Goal: Information Seeking & Learning: Learn about a topic

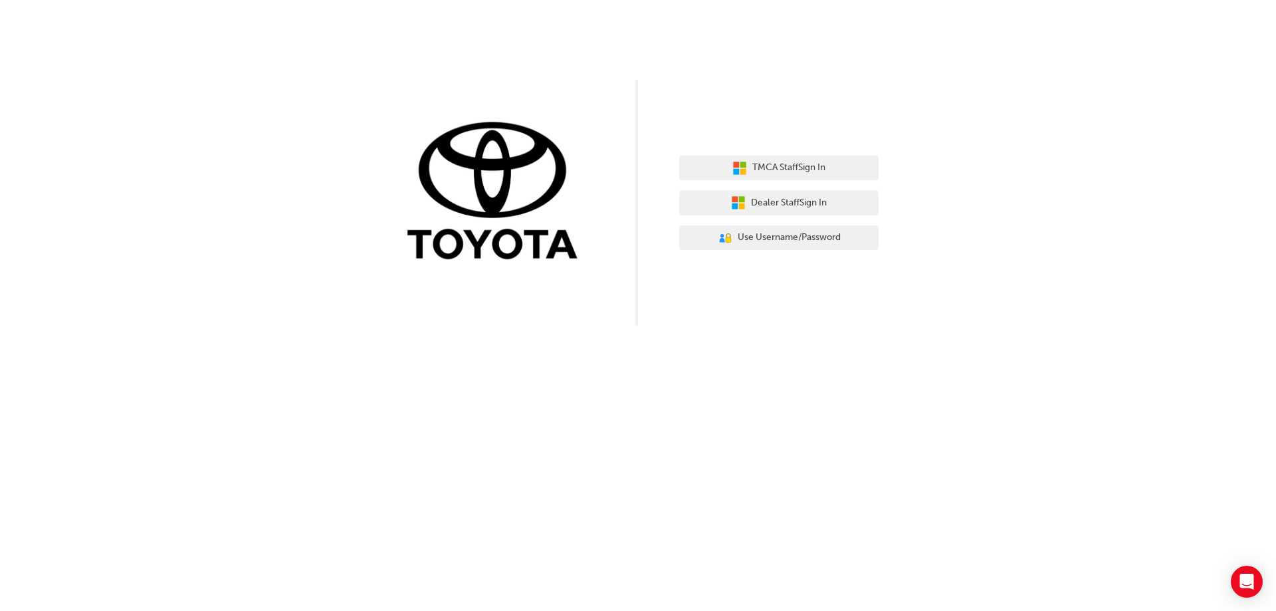
click at [1010, 207] on div "TMCA Staff Sign In Dealer Staff Sign In User Authentication Icon - Blue Person,…" at bounding box center [638, 163] width 1276 height 326
click at [810, 201] on span "Dealer Staff Sign In" at bounding box center [789, 202] width 76 height 15
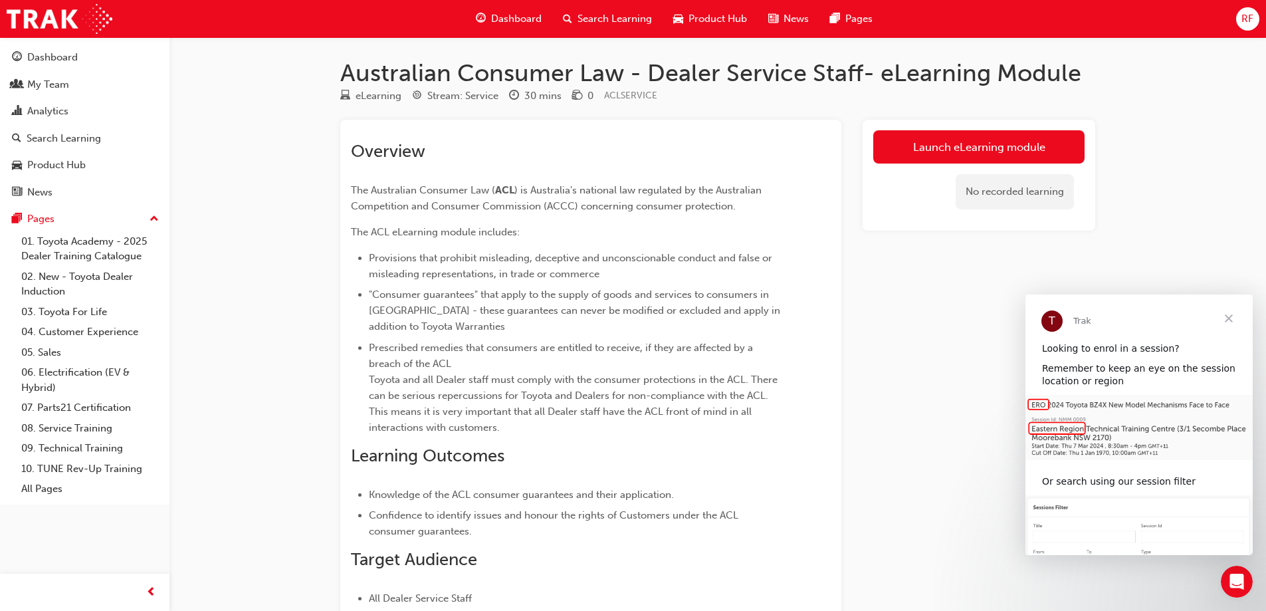
click at [483, 220] on div "Overview The Australian Consumer Law ( ACL ) is Australia's national law regula…" at bounding box center [567, 373] width 432 height 465
click at [961, 153] on link "Launch eLearning module" at bounding box center [978, 146] width 211 height 33
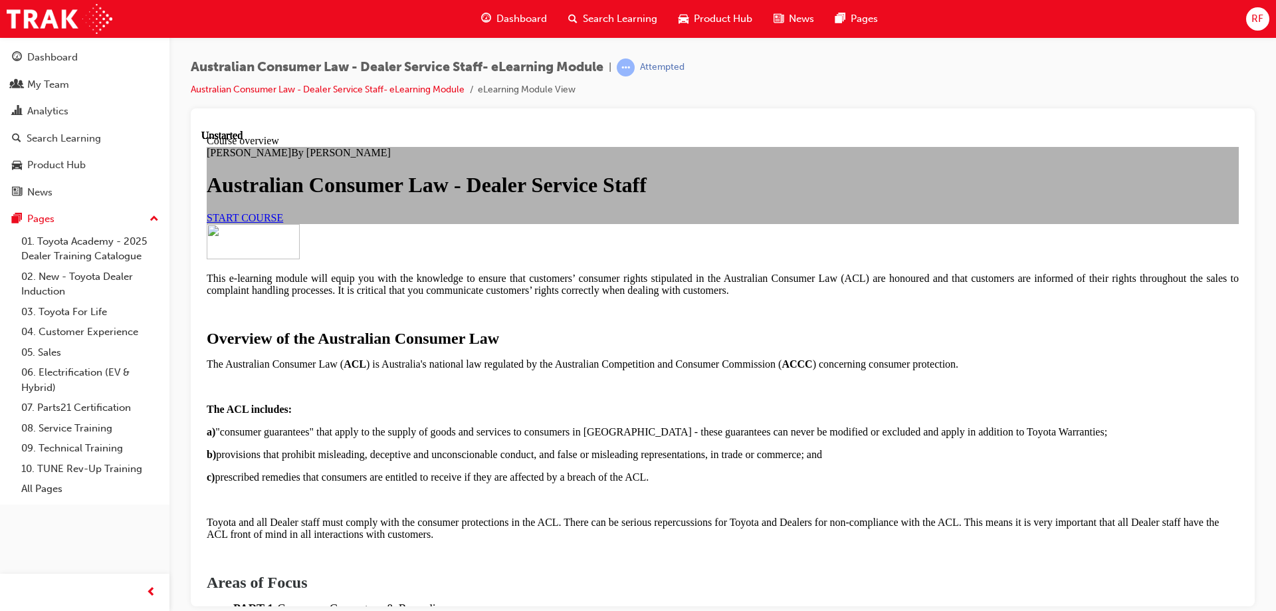
click at [283, 223] on link "START COURSE" at bounding box center [245, 216] width 76 height 11
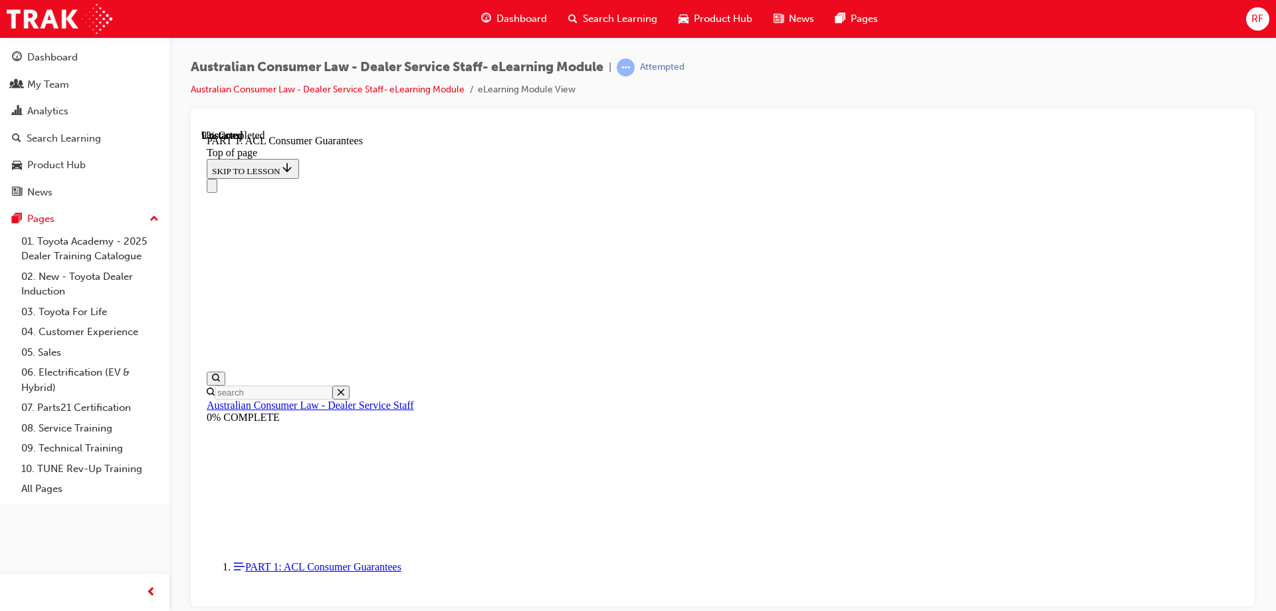
scroll to position [1437, 0]
drag, startPoint x: 605, startPoint y: 232, endPoint x: 851, endPoint y: 235, distance: 246.0
drag, startPoint x: 905, startPoint y: 235, endPoint x: 998, endPoint y: 235, distance: 93.1
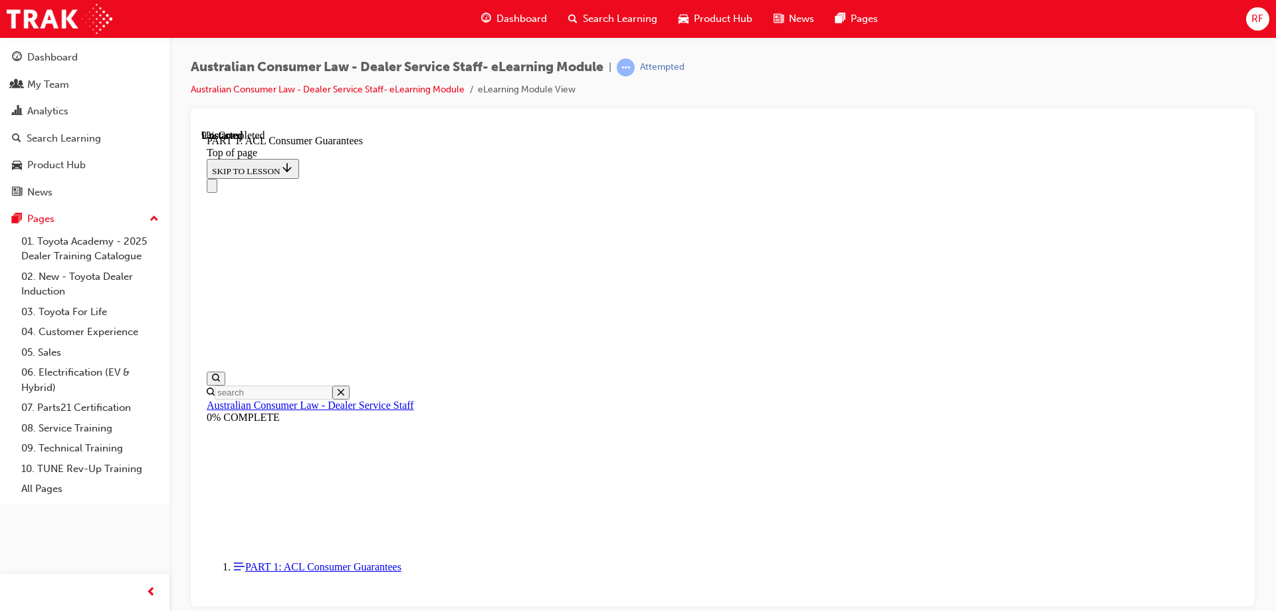
drag, startPoint x: 592, startPoint y: 256, endPoint x: 782, endPoint y: 257, distance: 189.5
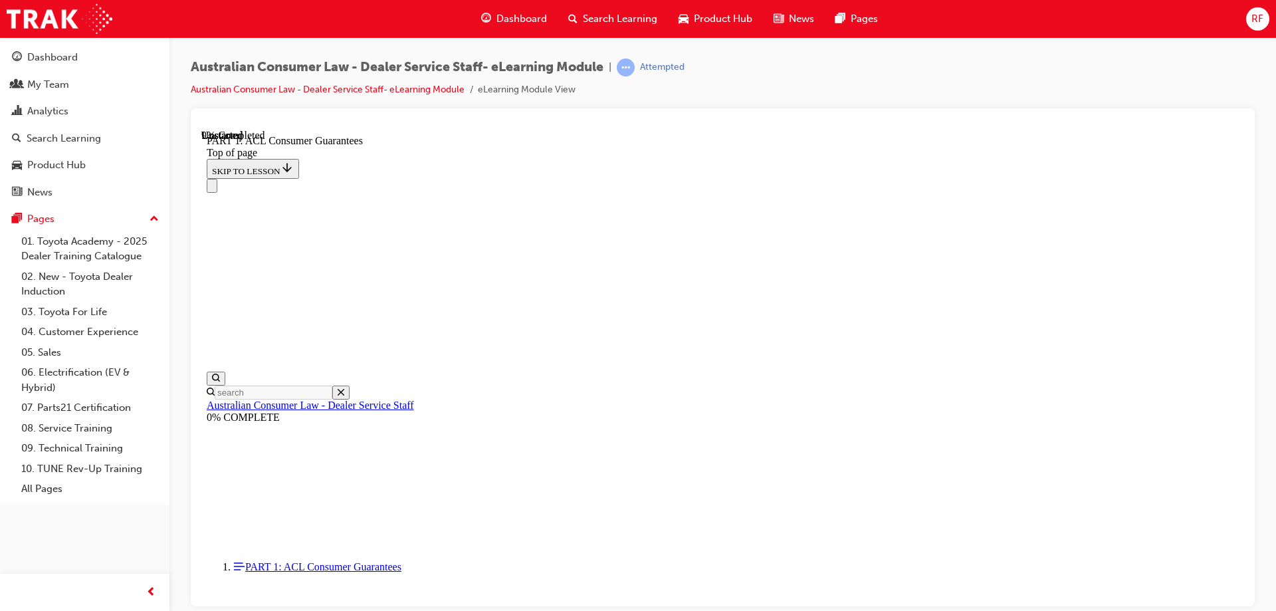
drag, startPoint x: 598, startPoint y: 301, endPoint x: 840, endPoint y: 298, distance: 242.0
drag, startPoint x: 844, startPoint y: 298, endPoint x: 875, endPoint y: 294, distance: 31.5
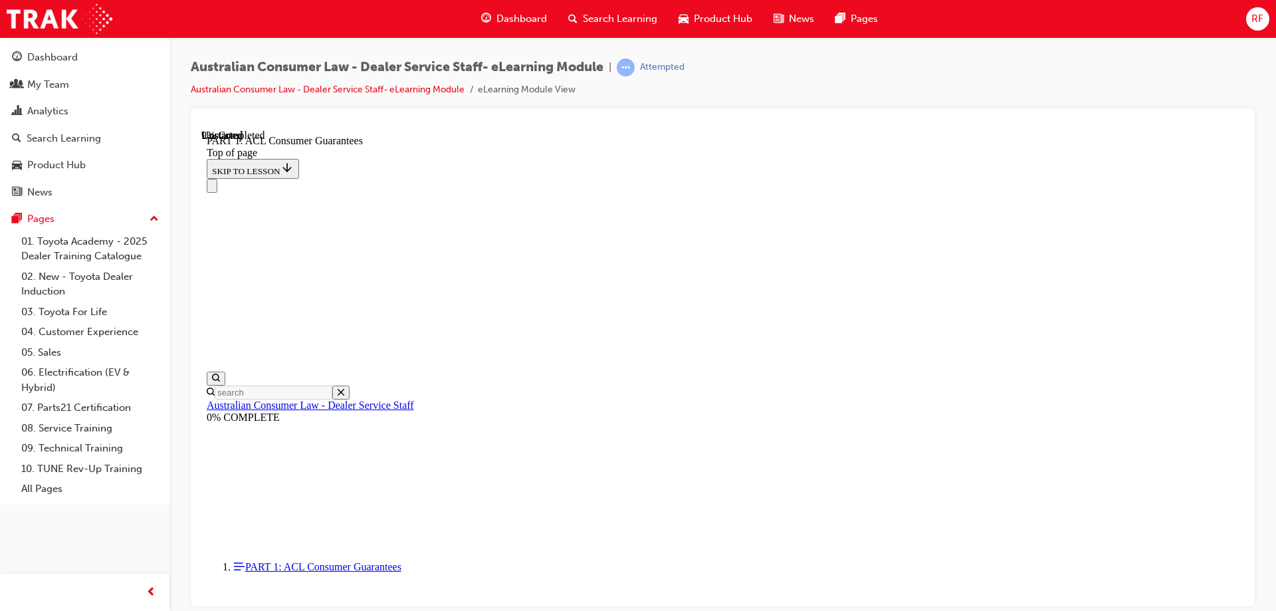
drag, startPoint x: 598, startPoint y: 339, endPoint x: 747, endPoint y: 336, distance: 148.9
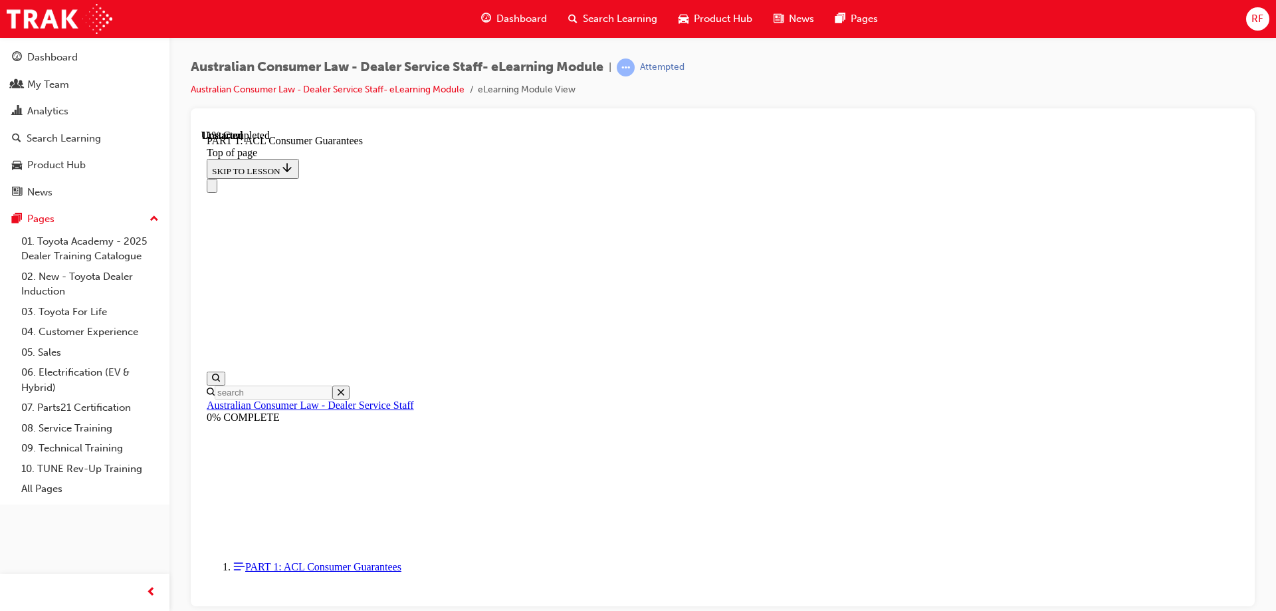
drag, startPoint x: 610, startPoint y: 252, endPoint x: 783, endPoint y: 255, distance: 172.9
drag, startPoint x: 829, startPoint y: 302, endPoint x: 951, endPoint y: 307, distance: 122.4
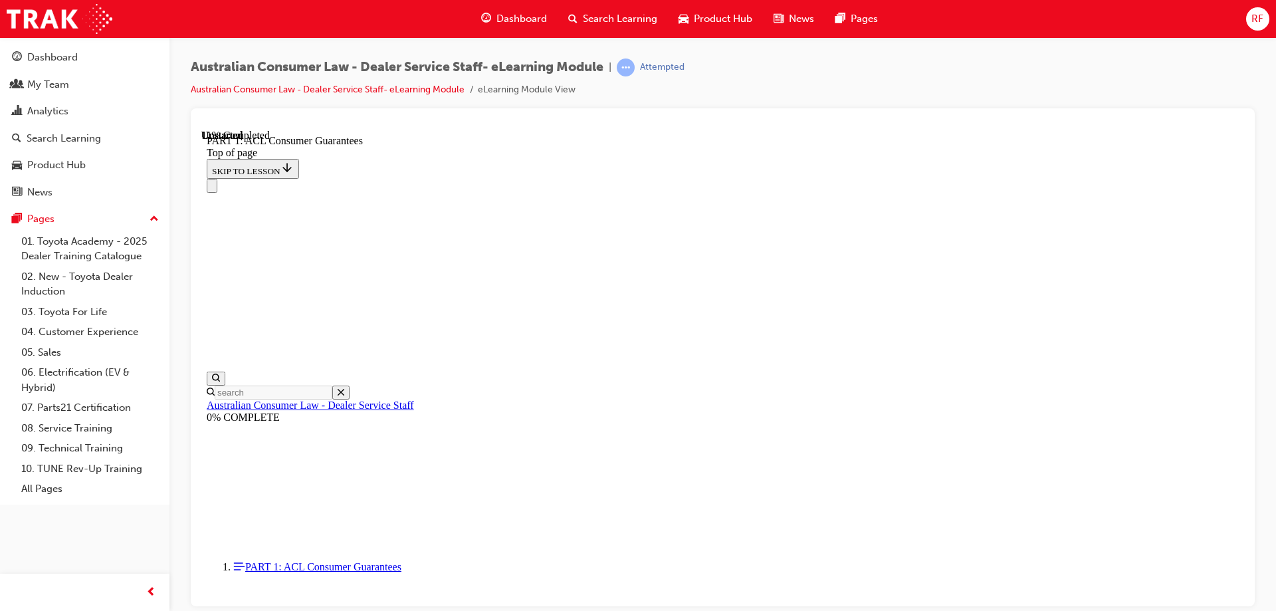
drag, startPoint x: 797, startPoint y: 226, endPoint x: 850, endPoint y: 225, distance: 53.2
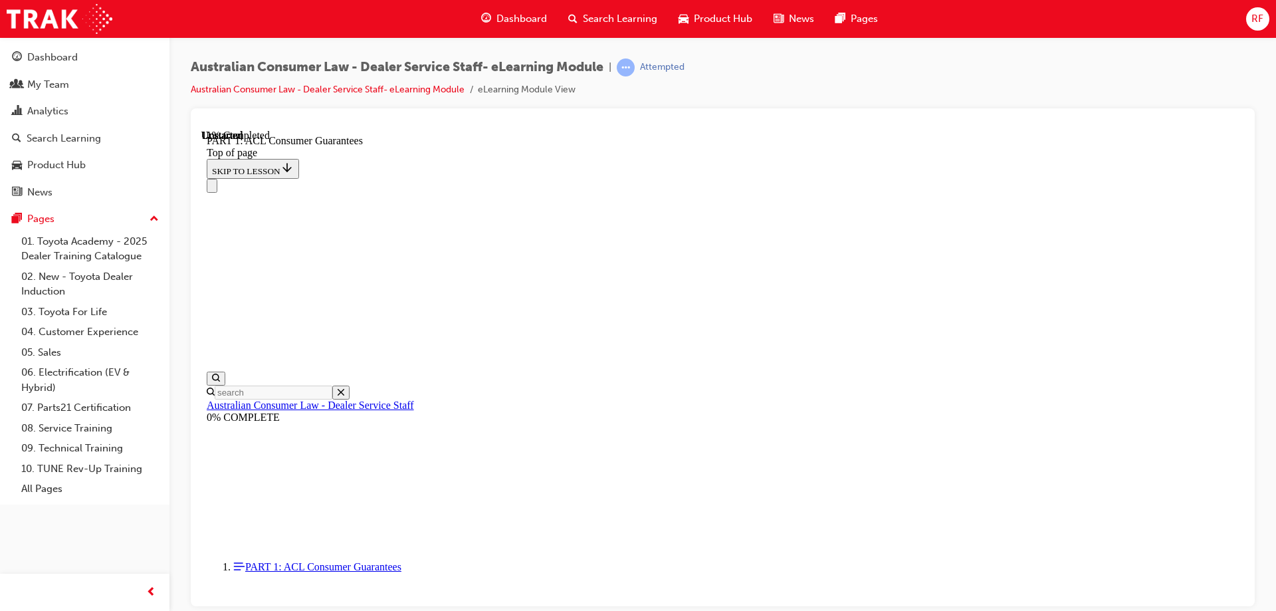
drag, startPoint x: 874, startPoint y: 226, endPoint x: 918, endPoint y: 225, distance: 43.9
drag, startPoint x: 717, startPoint y: 233, endPoint x: 848, endPoint y: 237, distance: 131.0
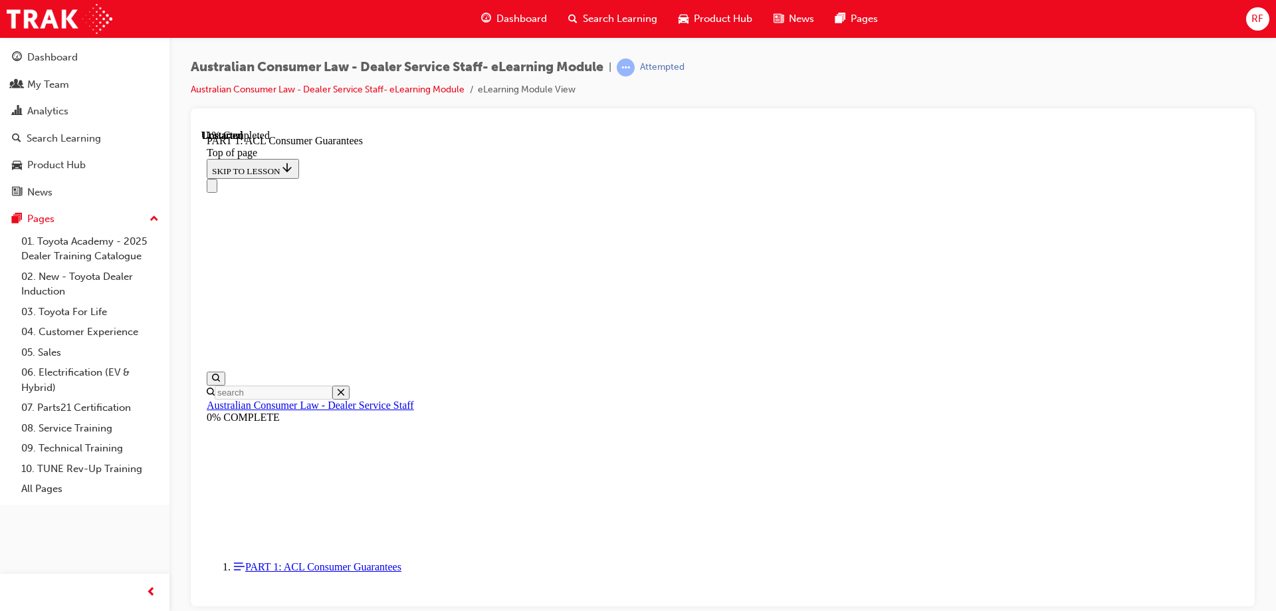
drag, startPoint x: 836, startPoint y: 221, endPoint x: 892, endPoint y: 213, distance: 56.5
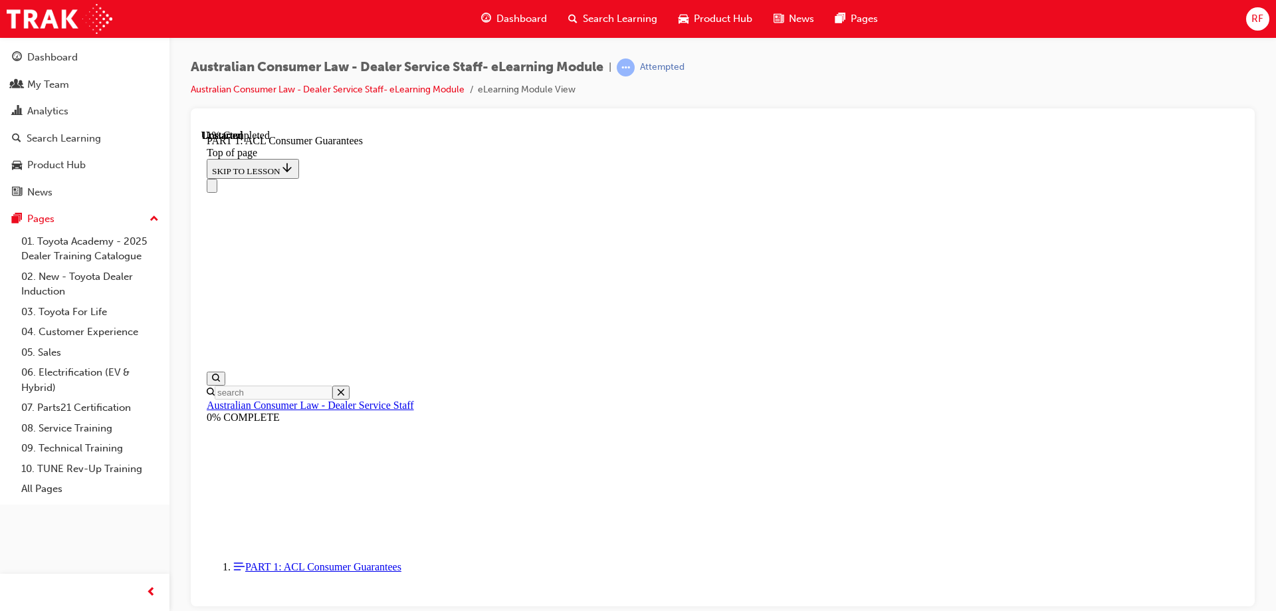
drag, startPoint x: 747, startPoint y: 223, endPoint x: 852, endPoint y: 225, distance: 105.0
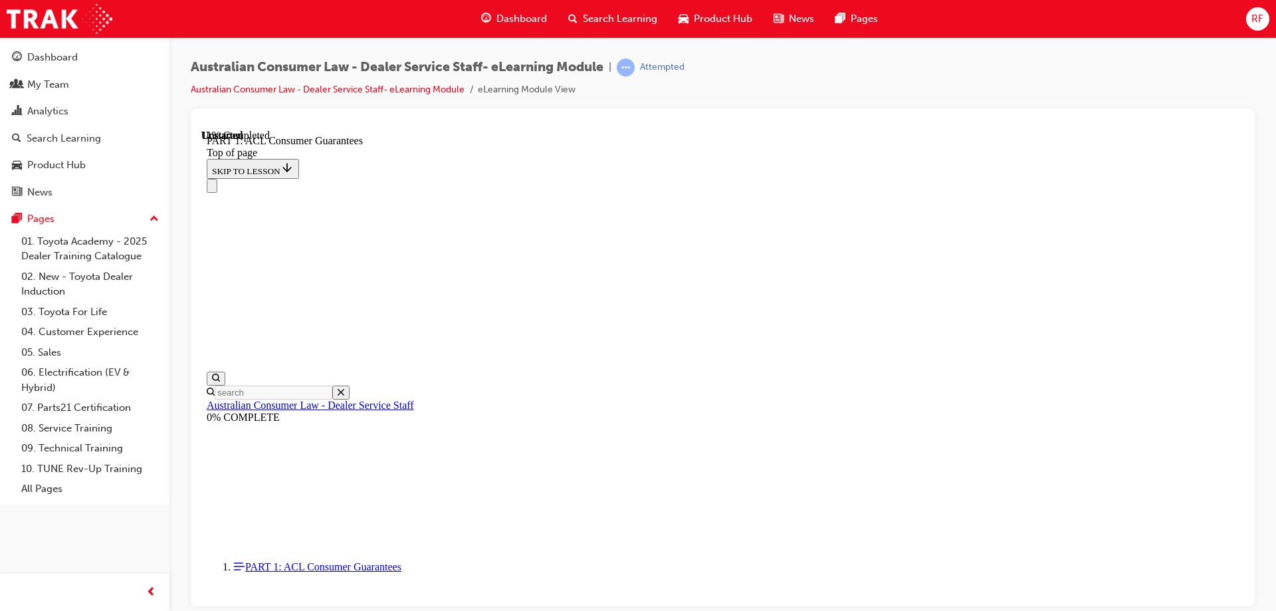
drag, startPoint x: 745, startPoint y: 212, endPoint x: 923, endPoint y: 213, distance: 178.2
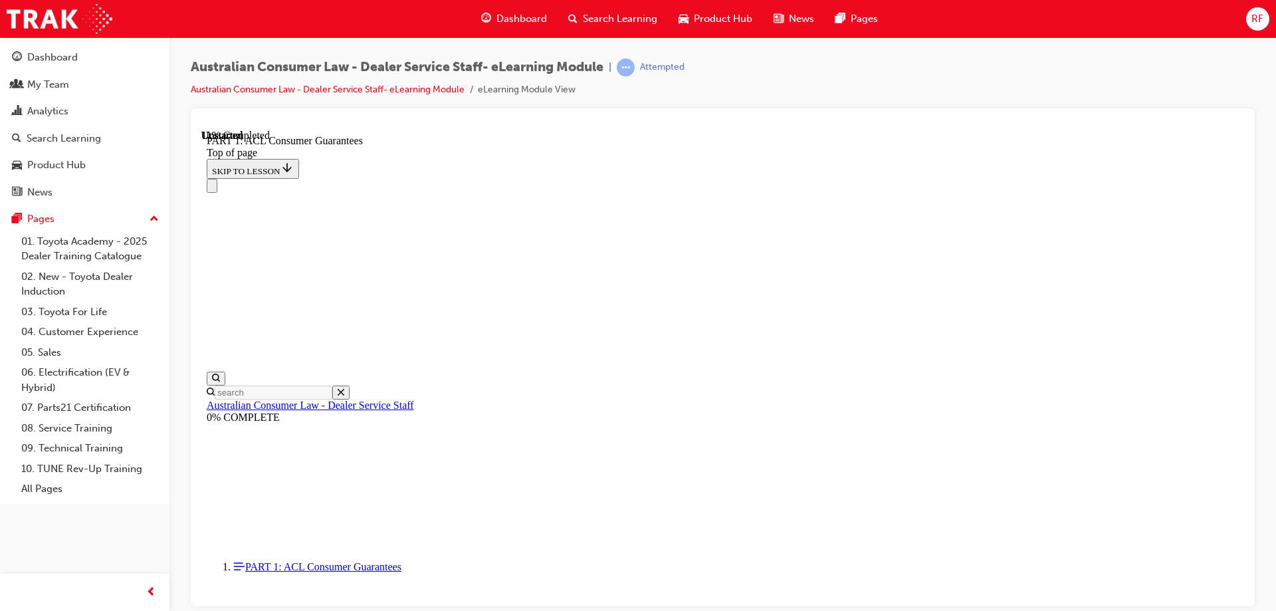
drag, startPoint x: 716, startPoint y: 229, endPoint x: 907, endPoint y: 228, distance: 191.5
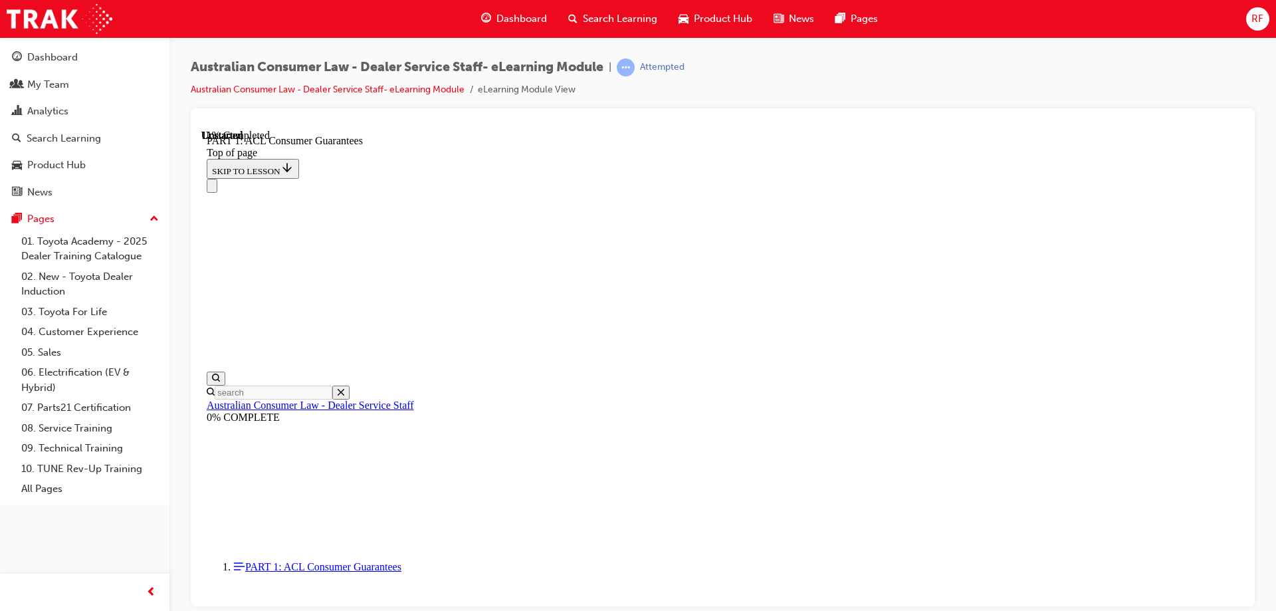
scroll to position [2081, 0]
drag, startPoint x: 773, startPoint y: 210, endPoint x: 913, endPoint y: 212, distance: 139.6
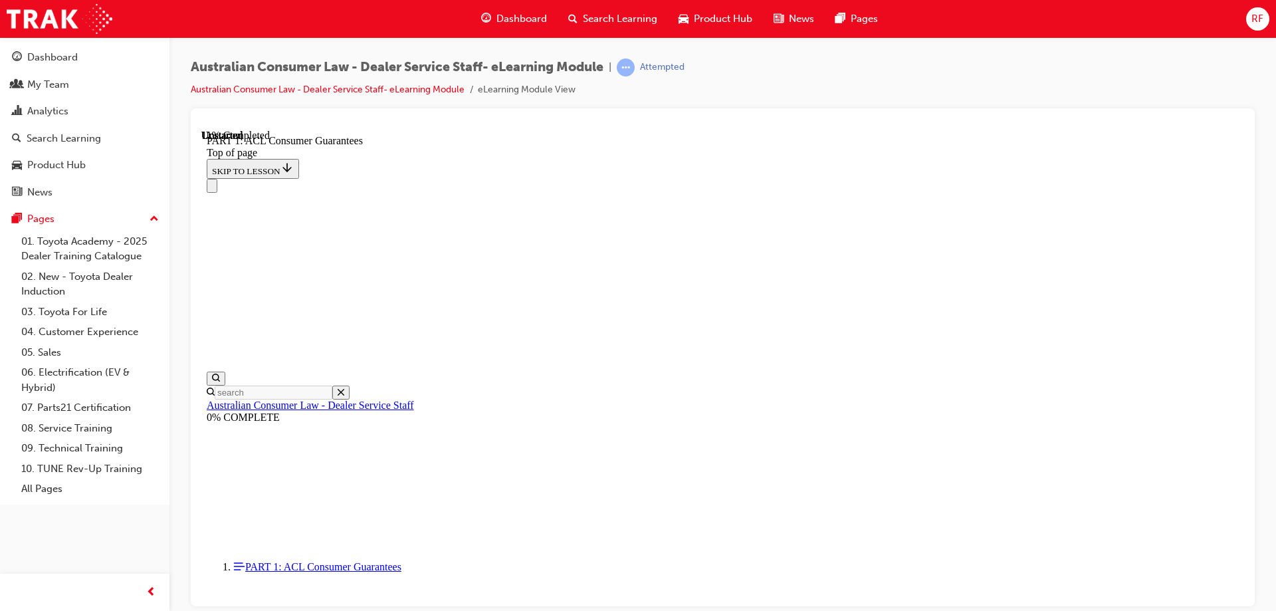
drag, startPoint x: 913, startPoint y: 212, endPoint x: 853, endPoint y: 225, distance: 61.1
drag, startPoint x: 739, startPoint y: 224, endPoint x: 913, endPoint y: 227, distance: 174.2
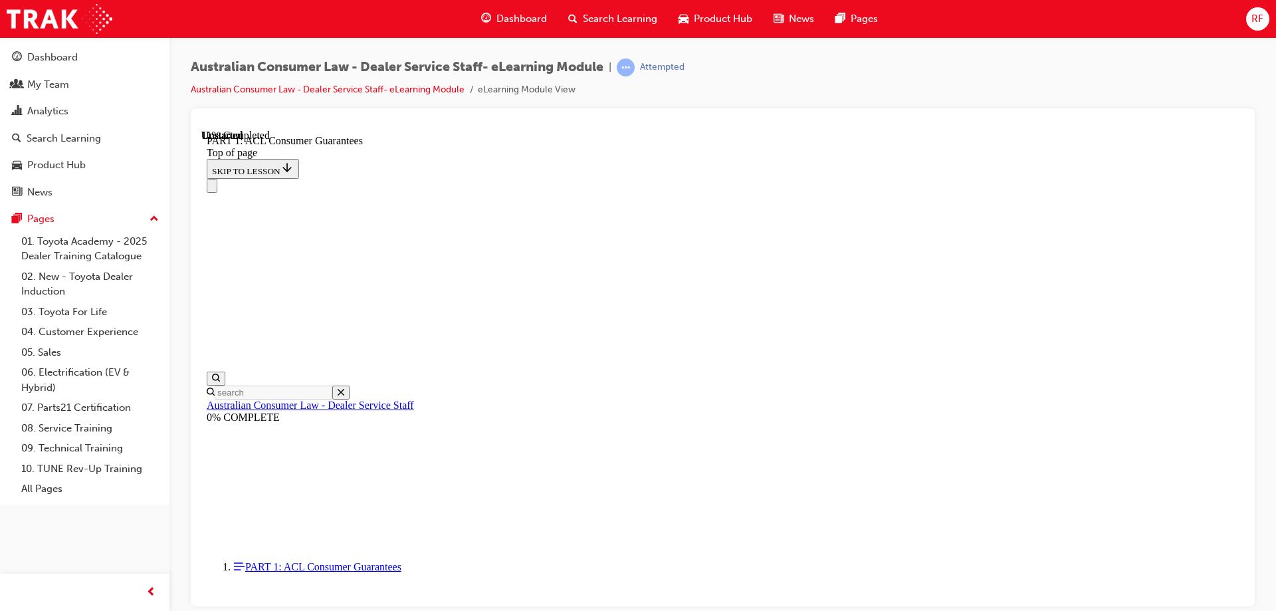
drag, startPoint x: 844, startPoint y: 229, endPoint x: 935, endPoint y: 233, distance: 91.2
drag, startPoint x: 935, startPoint y: 233, endPoint x: 881, endPoint y: 250, distance: 56.4
drag, startPoint x: 695, startPoint y: 247, endPoint x: 903, endPoint y: 251, distance: 208.1
